Goal: Obtain resource: Download file/media

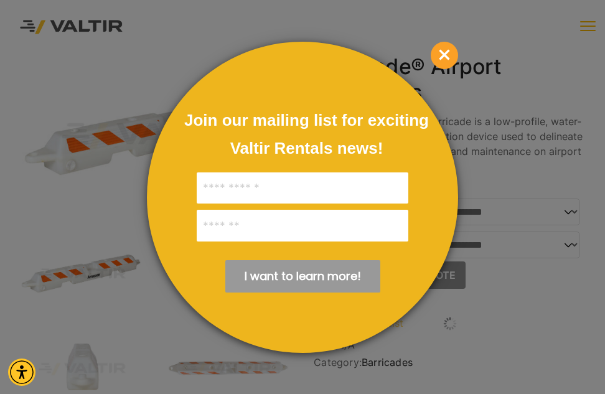
click at [444, 56] on span "×" at bounding box center [444, 55] width 27 height 27
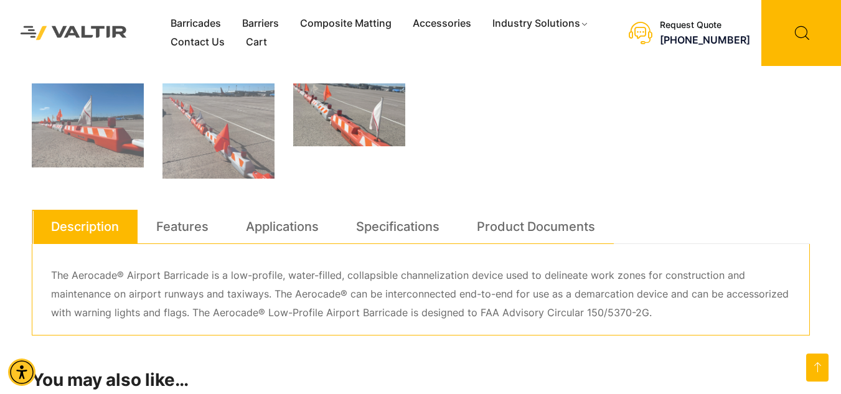
scroll to position [594, 0]
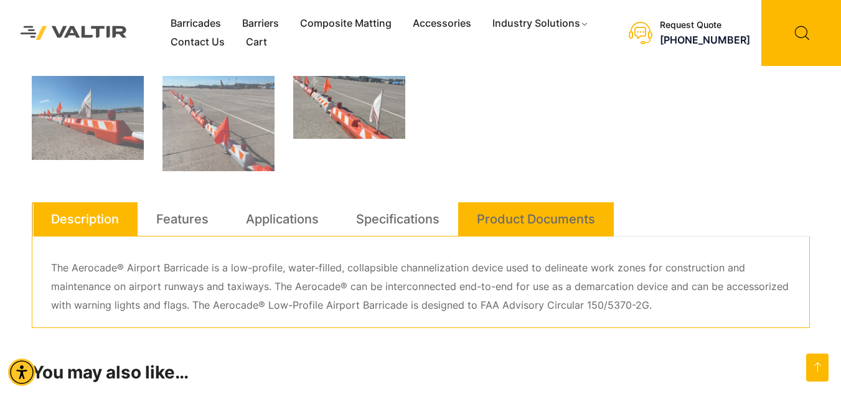
click at [520, 215] on link "Product Documents" at bounding box center [536, 219] width 118 height 34
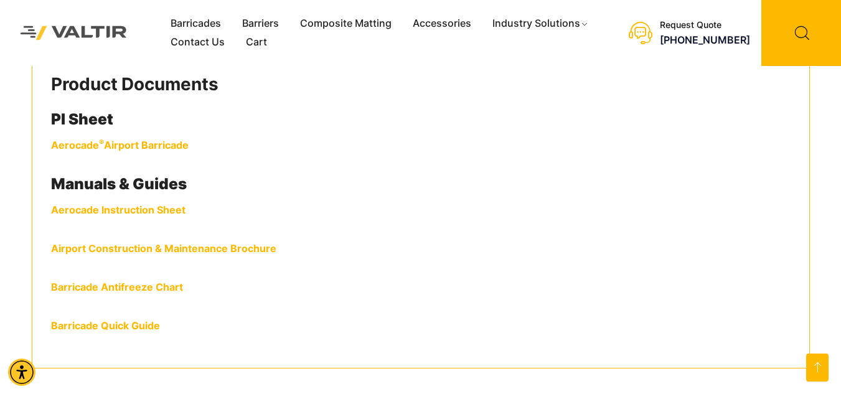
scroll to position [804, 0]
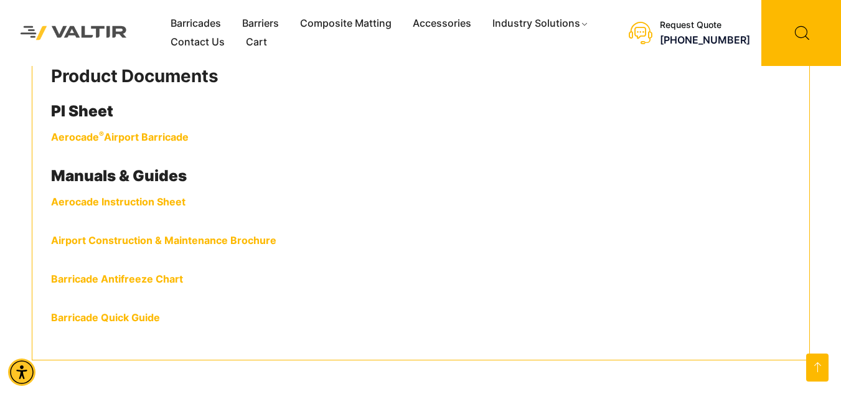
click at [132, 203] on link "Aerocade Instruction Sheet" at bounding box center [118, 201] width 134 height 12
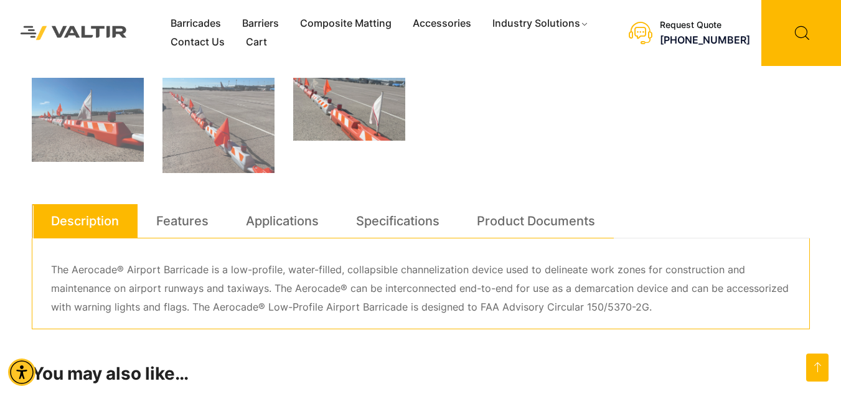
scroll to position [569, 0]
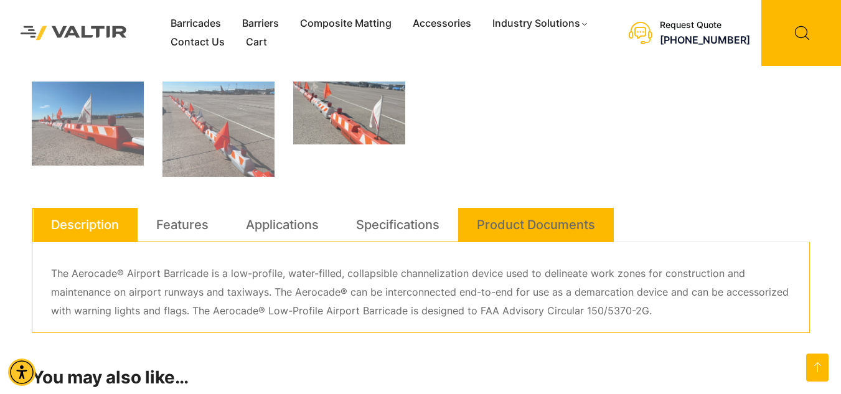
click at [524, 223] on link "Product Documents" at bounding box center [536, 225] width 118 height 34
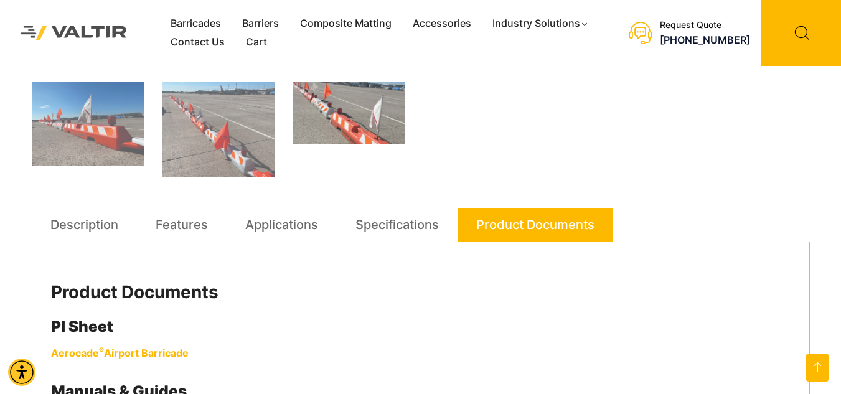
click at [146, 352] on strong "Aerocade ® Airport Barricade" at bounding box center [120, 353] width 138 height 12
